Goal: Find specific page/section: Find specific page/section

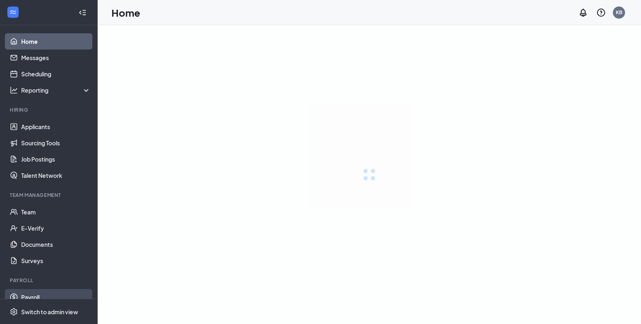
click at [30, 295] on link "Payroll" at bounding box center [56, 297] width 70 height 16
